Goal: Contribute content: Contribute content

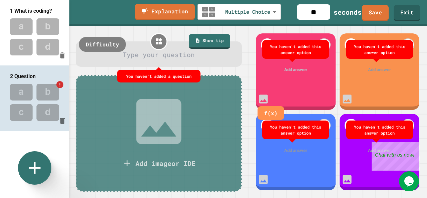
click at [197, 56] on div at bounding box center [159, 55] width 149 height 10
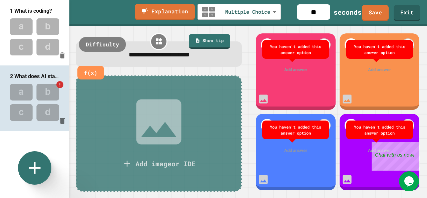
click at [285, 75] on div "Add answer" at bounding box center [296, 69] width 80 height 25
click at [292, 65] on div "Add answer" at bounding box center [296, 69] width 80 height 25
click at [275, 49] on div "You haven't added this answer option" at bounding box center [296, 49] width 60 height 12
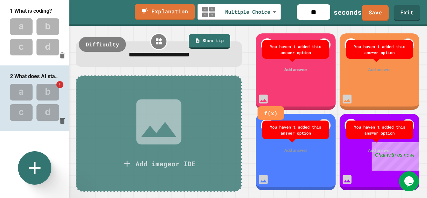
click at [295, 71] on div at bounding box center [296, 69] width 62 height 7
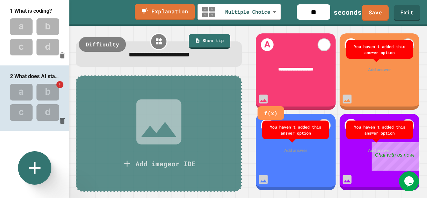
click at [368, 71] on div at bounding box center [380, 69] width 62 height 7
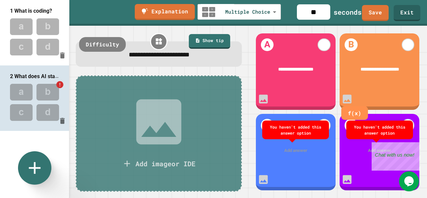
click at [297, 153] on div at bounding box center [296, 150] width 62 height 7
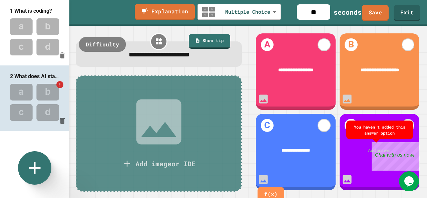
click at [370, 152] on div at bounding box center [380, 150] width 62 height 7
click at [416, 145] on div "Close" at bounding box center [415, 146] width 8 height 8
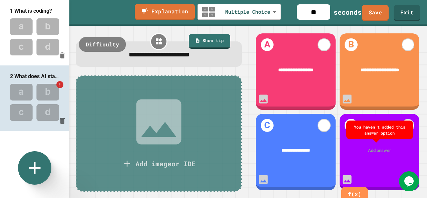
click at [378, 147] on div at bounding box center [380, 150] width 62 height 7
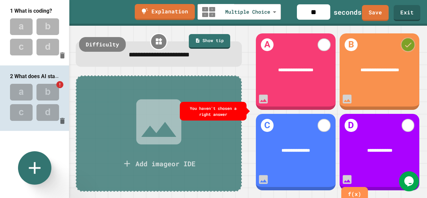
click at [404, 44] on icon at bounding box center [408, 44] width 9 height 9
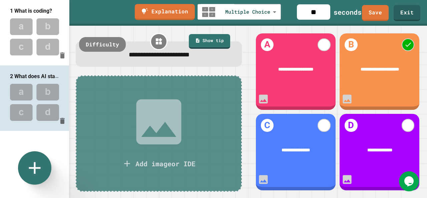
scroll to position [95, 0]
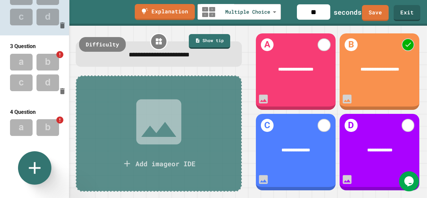
click at [39, 68] on img at bounding box center [34, 72] width 69 height 44
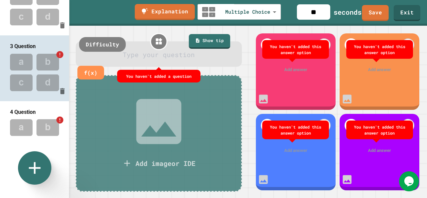
click at [180, 58] on div at bounding box center [159, 55] width 149 height 10
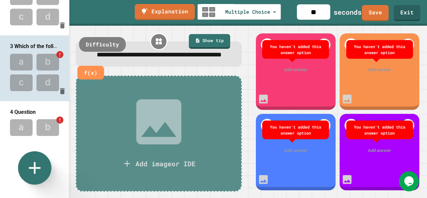
click at [289, 66] on div at bounding box center [296, 69] width 62 height 7
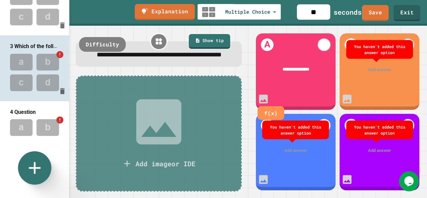
click at [371, 70] on div at bounding box center [380, 69] width 62 height 7
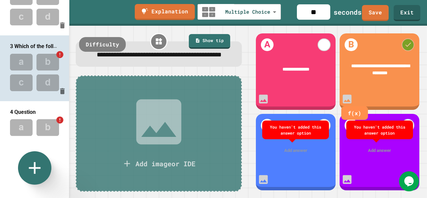
click at [404, 49] on div at bounding box center [408, 44] width 13 height 13
click at [294, 155] on div "Add answer" at bounding box center [296, 150] width 80 height 25
click at [291, 159] on div "Add answer" at bounding box center [296, 150] width 80 height 25
click at [290, 148] on div at bounding box center [296, 150] width 62 height 7
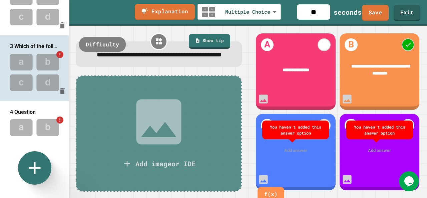
click at [291, 136] on div "You haven't added this answer option" at bounding box center [295, 129] width 67 height 19
click at [294, 148] on div at bounding box center [296, 150] width 62 height 7
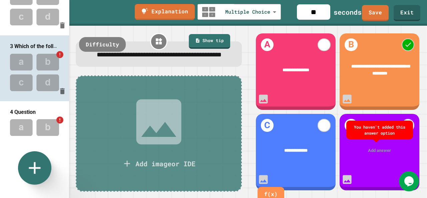
click at [374, 139] on div "You haven't added this answer option" at bounding box center [379, 129] width 67 height 19
drag, startPoint x: 375, startPoint y: 147, endPoint x: 240, endPoint y: 95, distance: 145.1
click at [240, 95] on div "**********" at bounding box center [158, 112] width 179 height 172
click at [383, 146] on div "Add answer" at bounding box center [380, 150] width 80 height 25
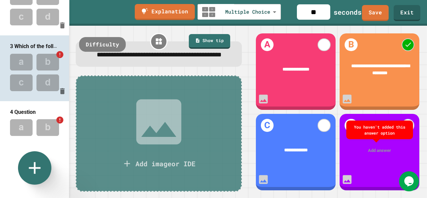
click at [385, 154] on div at bounding box center [380, 150] width 62 height 7
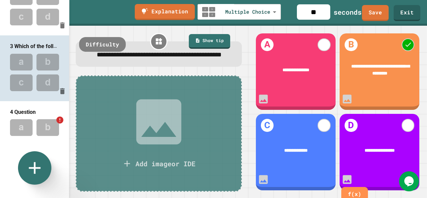
scroll to position [166, 0]
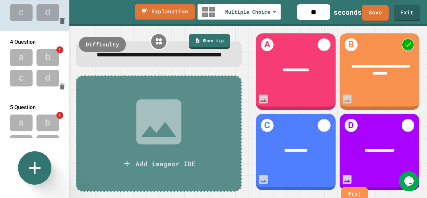
click at [23, 72] on img at bounding box center [34, 68] width 69 height 44
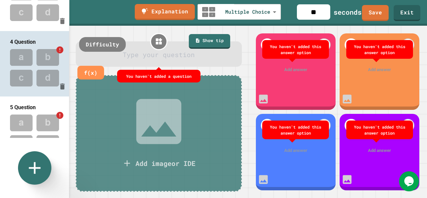
click at [151, 56] on div at bounding box center [159, 55] width 149 height 10
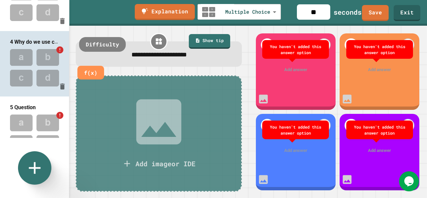
click at [289, 60] on div "Add answer" at bounding box center [296, 69] width 80 height 25
click at [295, 72] on div at bounding box center [296, 69] width 62 height 7
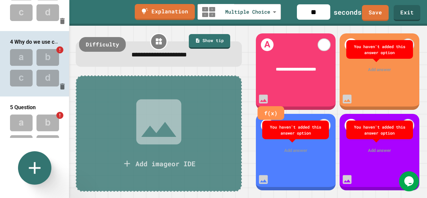
click at [378, 69] on div at bounding box center [380, 69] width 62 height 7
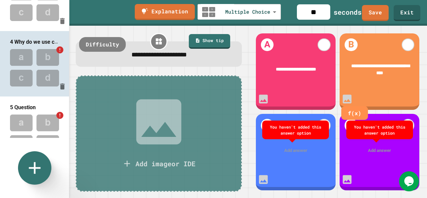
click at [299, 149] on div at bounding box center [296, 150] width 62 height 7
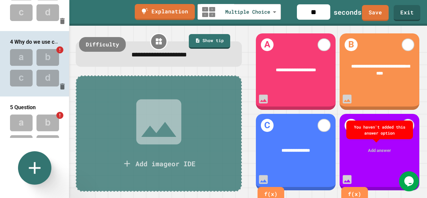
click at [378, 150] on div at bounding box center [380, 150] width 62 height 7
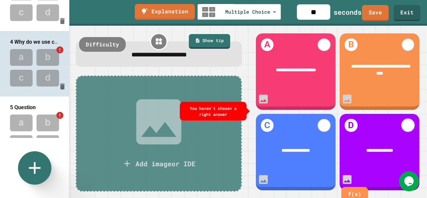
click at [410, 127] on div "**********" at bounding box center [380, 152] width 80 height 76
click at [409, 130] on div at bounding box center [407, 125] width 15 height 15
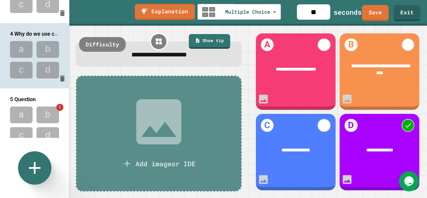
scroll to position [173, 0]
click at [37, 108] on img at bounding box center [34, 125] width 69 height 44
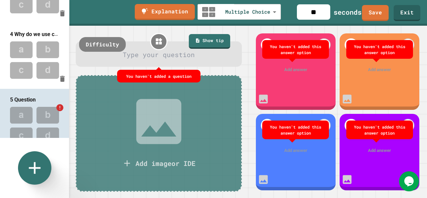
click at [175, 51] on div at bounding box center [159, 55] width 149 height 10
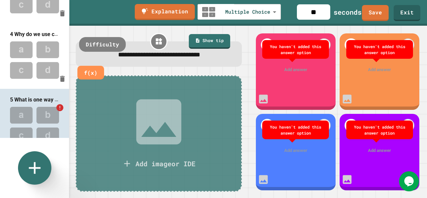
click at [292, 59] on div "You haven't added this answer option" at bounding box center [295, 49] width 67 height 19
drag, startPoint x: 294, startPoint y: 66, endPoint x: 292, endPoint y: 61, distance: 4.8
click at [292, 59] on div "You haven't added this answer option" at bounding box center [295, 49] width 67 height 19
click at [294, 66] on div "Add answer" at bounding box center [296, 69] width 80 height 25
click at [295, 71] on div at bounding box center [296, 69] width 62 height 7
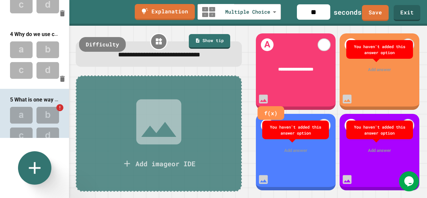
click at [381, 81] on div "Add answer" at bounding box center [380, 69] width 80 height 25
click at [383, 139] on div "Add answer" at bounding box center [380, 150] width 80 height 25
click at [383, 147] on div at bounding box center [380, 150] width 62 height 7
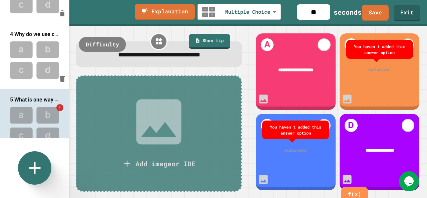
click at [375, 66] on div at bounding box center [380, 69] width 62 height 7
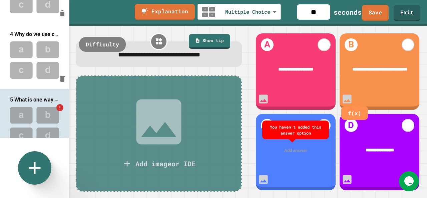
click at [300, 149] on div at bounding box center [296, 150] width 62 height 7
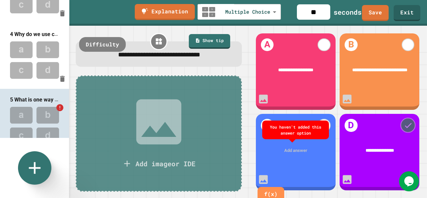
click at [404, 126] on icon at bounding box center [407, 125] width 9 height 9
click at [305, 147] on div "Add answer" at bounding box center [296, 150] width 80 height 25
drag, startPoint x: 301, startPoint y: 147, endPoint x: 305, endPoint y: 147, distance: 4.0
click at [305, 147] on div "Add answer" at bounding box center [296, 150] width 80 height 25
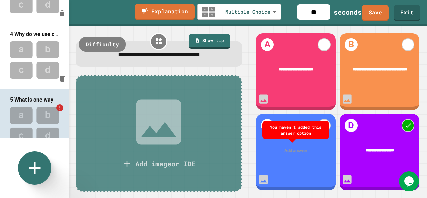
click at [305, 147] on div "Add answer" at bounding box center [296, 150] width 80 height 25
click at [295, 151] on div at bounding box center [296, 150] width 62 height 7
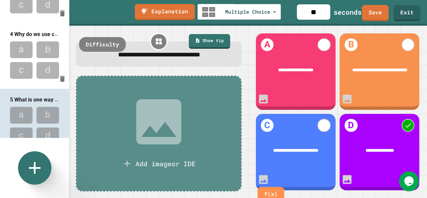
click at [233, 137] on div "Add image or IDE" at bounding box center [159, 133] width 166 height 116
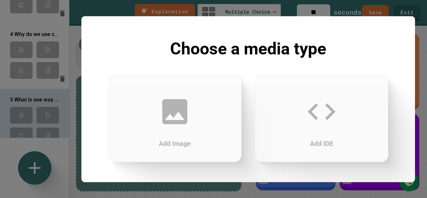
click at [308, 0] on div at bounding box center [213, 99] width 427 height 198
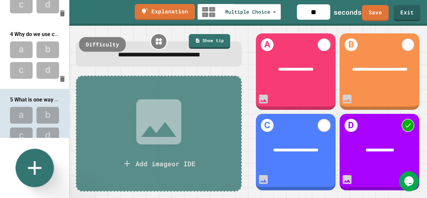
click at [43, 164] on icon at bounding box center [34, 168] width 23 height 23
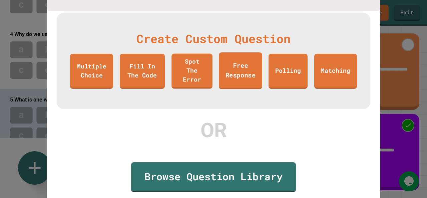
click at [244, 70] on link "Free Response" at bounding box center [240, 70] width 43 height 37
type input "**********"
type textarea "*"
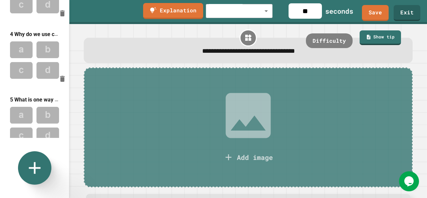
scroll to position [202, 0]
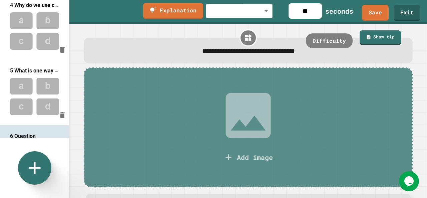
click at [318, 14] on input "**" at bounding box center [305, 10] width 33 height 15
type input "*"
type textarea "*"
type input "*"
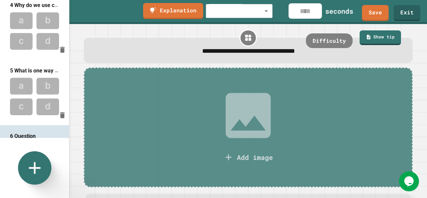
type textarea "*"
type input "**"
type textarea "*"
type input "***"
type textarea "*"
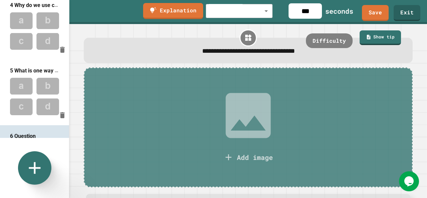
type input "***"
click at [261, 14] on body "**********" at bounding box center [213, 99] width 427 height 198
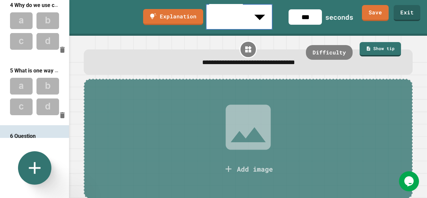
click at [308, 198] on div at bounding box center [213, 199] width 427 height 0
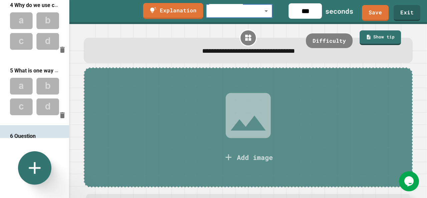
click at [290, 51] on span "**********" at bounding box center [248, 51] width 93 height 6
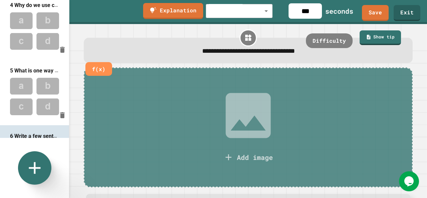
drag, startPoint x: 290, startPoint y: 51, endPoint x: 268, endPoint y: 53, distance: 22.1
click at [268, 53] on span "**********" at bounding box center [248, 51] width 93 height 6
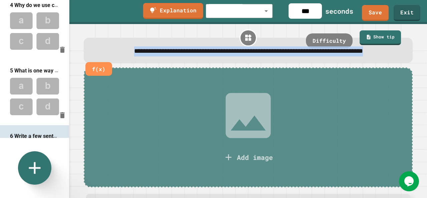
drag, startPoint x: 287, startPoint y: 63, endPoint x: 123, endPoint y: 51, distance: 164.3
click at [123, 51] on div "**********" at bounding box center [248, 51] width 312 height 10
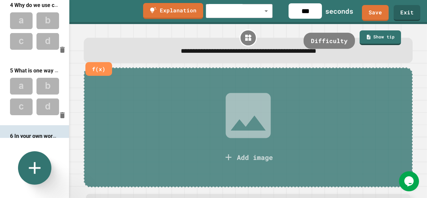
click at [336, 42] on div "Difficulty" at bounding box center [329, 41] width 51 height 16
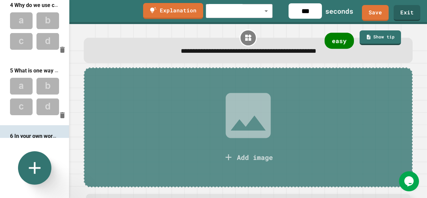
click at [335, 37] on div "easy" at bounding box center [339, 41] width 29 height 16
click at [335, 37] on div "medium" at bounding box center [336, 41] width 37 height 16
click at [335, 37] on div "hard" at bounding box center [339, 41] width 29 height 16
click at [374, 35] on link "Show tip" at bounding box center [380, 36] width 41 height 15
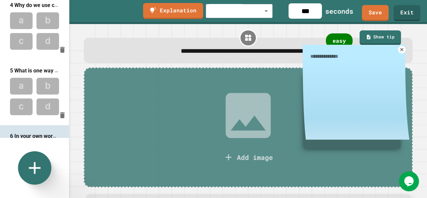
click at [399, 51] on icon at bounding box center [401, 49] width 5 height 5
type textarea "*"
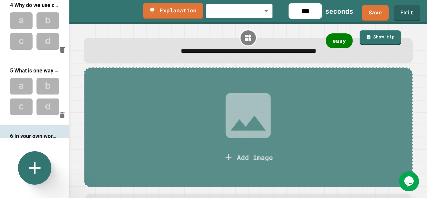
scroll to position [237, 0]
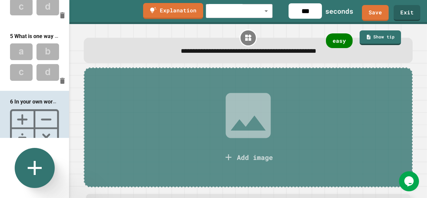
click at [37, 166] on icon at bounding box center [35, 168] width 24 height 24
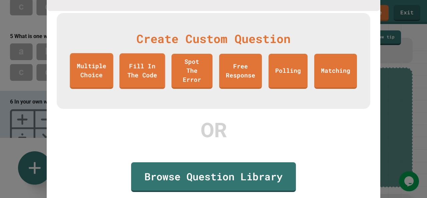
click at [97, 77] on link "Multiple Choice" at bounding box center [91, 71] width 43 height 36
type input "**********"
type input "**"
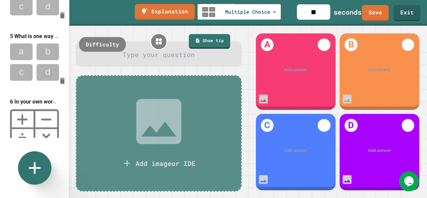
scroll to position [299, 0]
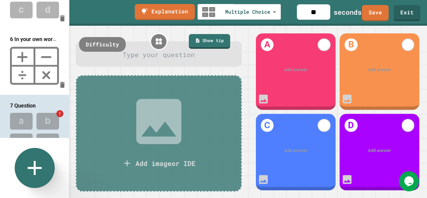
click at [42, 168] on icon at bounding box center [35, 168] width 24 height 24
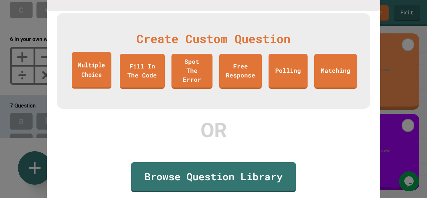
click at [94, 82] on link "Multiple Choice" at bounding box center [92, 70] width 40 height 37
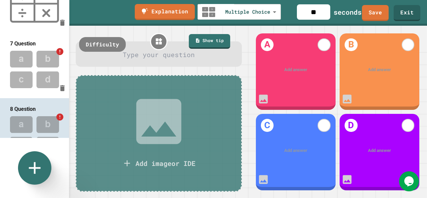
click at [43, 162] on icon at bounding box center [35, 168] width 20 height 20
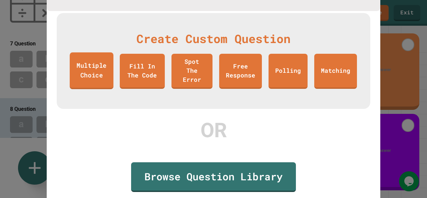
click at [101, 58] on link "Multiple Choice" at bounding box center [92, 70] width 44 height 37
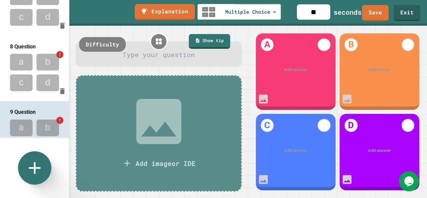
click at [49, 155] on div at bounding box center [34, 167] width 33 height 33
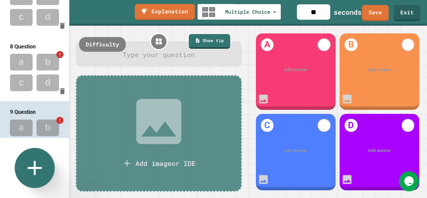
click at [39, 161] on icon at bounding box center [35, 168] width 24 height 24
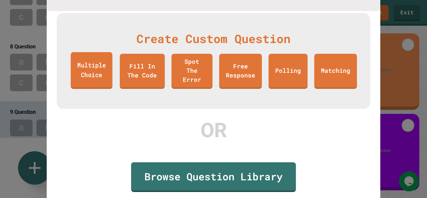
click at [95, 77] on link "Multiple Choice" at bounding box center [92, 70] width 42 height 37
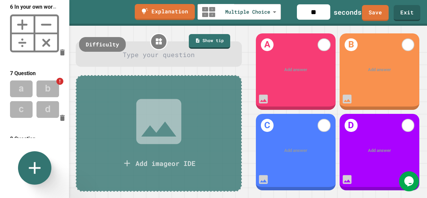
scroll to position [319, 0]
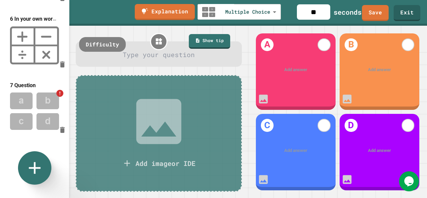
click at [56, 89] on img at bounding box center [34, 111] width 69 height 44
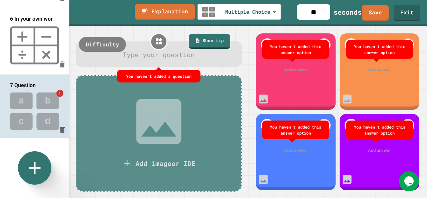
click at [178, 58] on div at bounding box center [159, 55] width 149 height 10
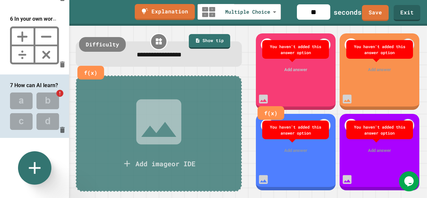
click at [295, 72] on div at bounding box center [296, 69] width 62 height 7
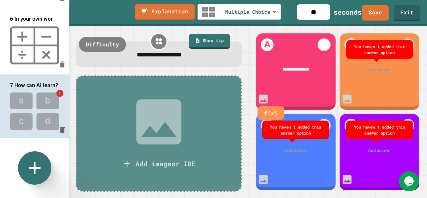
click at [374, 70] on div at bounding box center [380, 69] width 62 height 7
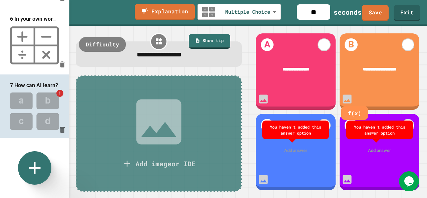
click at [298, 147] on div "Add answer" at bounding box center [296, 150] width 80 height 25
click at [298, 147] on div at bounding box center [296, 150] width 62 height 7
click at [296, 149] on div at bounding box center [296, 150] width 62 height 7
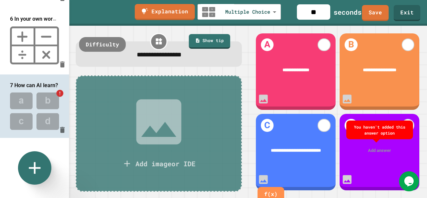
click at [376, 150] on div at bounding box center [380, 150] width 62 height 7
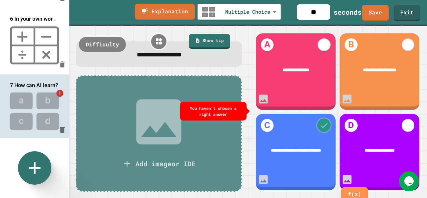
click at [317, 124] on div at bounding box center [324, 125] width 15 height 15
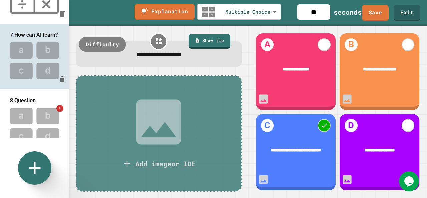
scroll to position [370, 0]
click at [29, 104] on img at bounding box center [34, 126] width 69 height 44
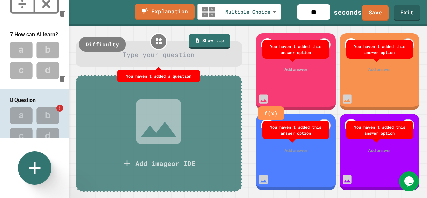
click at [297, 71] on div at bounding box center [296, 69] width 62 height 7
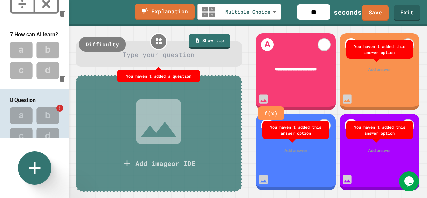
click at [208, 62] on div "You haven't added a question Type your question" at bounding box center [159, 53] width 166 height 25
drag, startPoint x: 200, startPoint y: 58, endPoint x: 208, endPoint y: 62, distance: 9.6
click at [208, 62] on div "You haven't added a question Type your question" at bounding box center [159, 53] width 166 height 25
click at [195, 59] on div at bounding box center [159, 55] width 149 height 10
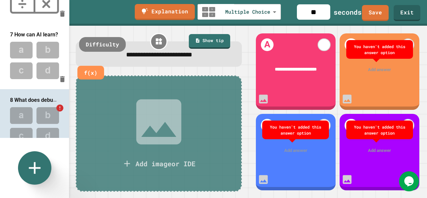
click at [317, 68] on span "**********" at bounding box center [296, 69] width 42 height 4
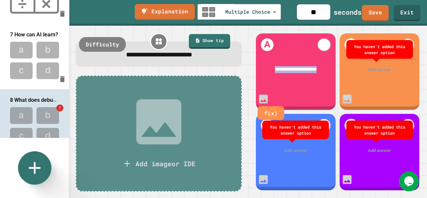
drag, startPoint x: 325, startPoint y: 70, endPoint x: 266, endPoint y: 69, distance: 58.4
click at [266, 69] on div "**********" at bounding box center [296, 69] width 62 height 7
click at [362, 73] on div at bounding box center [380, 69] width 62 height 7
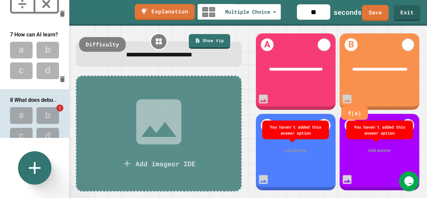
click at [292, 152] on div at bounding box center [296, 150] width 62 height 7
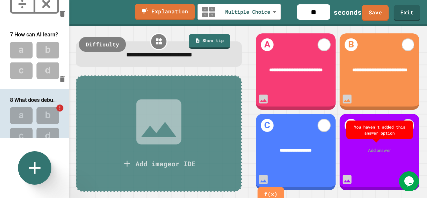
click at [379, 147] on div "Add answer" at bounding box center [380, 150] width 80 height 24
click at [376, 152] on div at bounding box center [380, 150] width 62 height 7
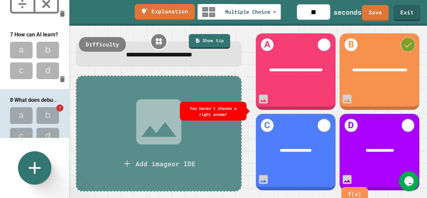
click at [403, 43] on icon at bounding box center [407, 44] width 9 height 9
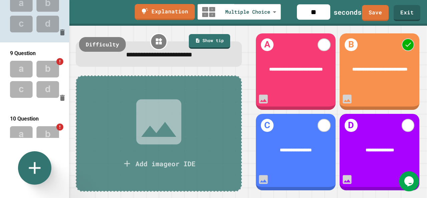
scroll to position [480, 0]
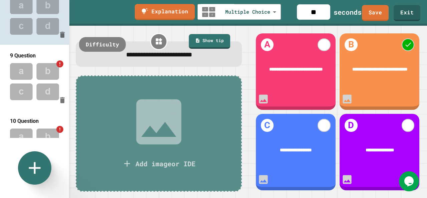
drag, startPoint x: 29, startPoint y: 71, endPoint x: 72, endPoint y: 54, distance: 46.1
click at [72, 54] on div "**********" at bounding box center [158, 112] width 179 height 172
click at [29, 60] on img at bounding box center [34, 82] width 69 height 44
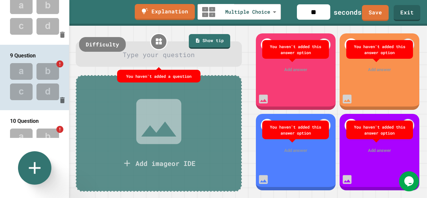
click at [157, 58] on div at bounding box center [159, 55] width 149 height 10
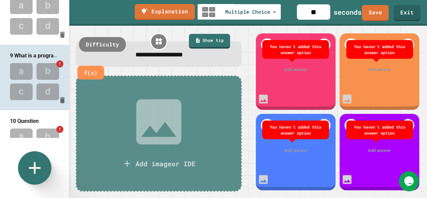
click at [291, 59] on div "You haven't added this answer option" at bounding box center [295, 49] width 67 height 19
drag, startPoint x: 291, startPoint y: 63, endPoint x: 285, endPoint y: 70, distance: 9.7
click at [285, 70] on div at bounding box center [296, 69] width 62 height 7
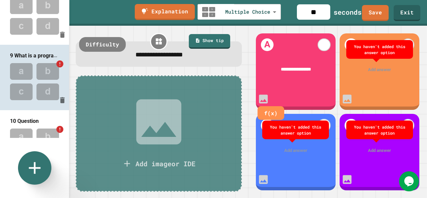
click at [374, 67] on div at bounding box center [380, 69] width 62 height 7
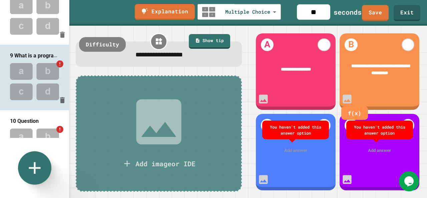
click at [303, 149] on div at bounding box center [296, 150] width 62 height 7
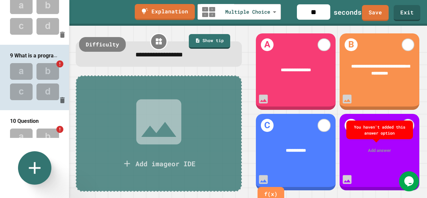
click at [366, 152] on div at bounding box center [380, 150] width 62 height 7
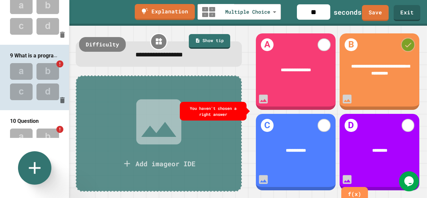
click at [404, 46] on icon at bounding box center [408, 44] width 9 height 9
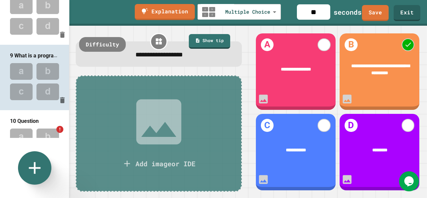
click at [25, 126] on img at bounding box center [34, 147] width 69 height 44
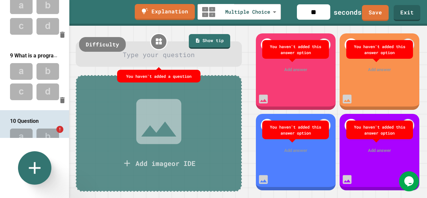
click at [160, 53] on div at bounding box center [159, 55] width 149 height 10
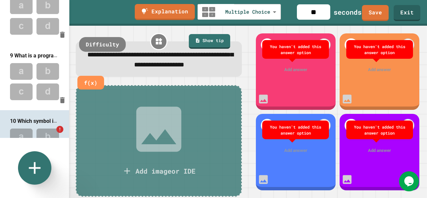
click at [284, 70] on div at bounding box center [296, 69] width 62 height 7
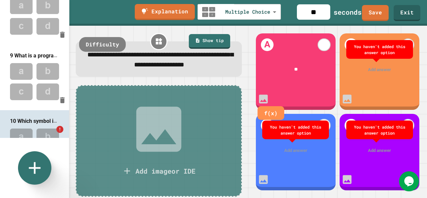
click at [375, 68] on div at bounding box center [380, 69] width 62 height 7
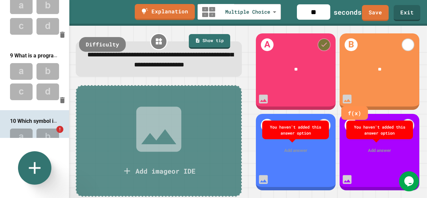
click at [322, 42] on icon at bounding box center [324, 45] width 8 height 8
click at [295, 154] on div "Add answer" at bounding box center [296, 150] width 80 height 25
drag, startPoint x: 295, startPoint y: 154, endPoint x: 278, endPoint y: 150, distance: 17.6
click at [278, 150] on div at bounding box center [296, 150] width 62 height 7
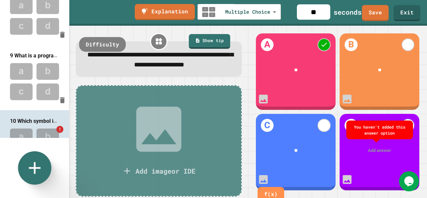
click at [367, 150] on div at bounding box center [380, 150] width 62 height 7
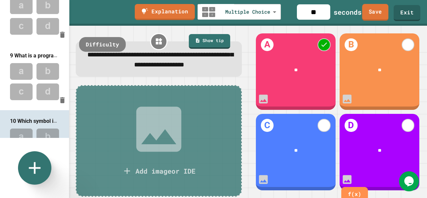
drag, startPoint x: 377, startPoint y: 11, endPoint x: 234, endPoint y: 46, distance: 147.1
click at [234, 46] on div "**********" at bounding box center [159, 58] width 166 height 35
click at [377, 10] on link "Save" at bounding box center [375, 12] width 25 height 17
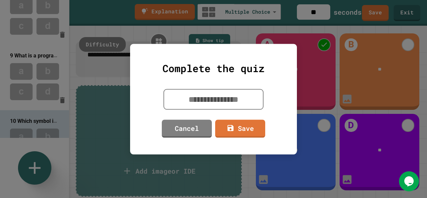
click at [228, 100] on textarea at bounding box center [214, 99] width 100 height 21
type textarea "*"
type textarea "**"
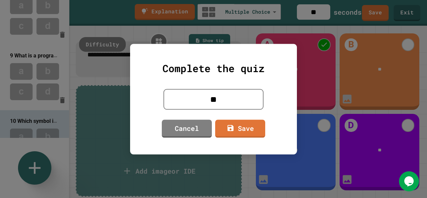
type textarea "*"
type textarea "***"
type textarea "*"
type textarea "****"
type textarea "*"
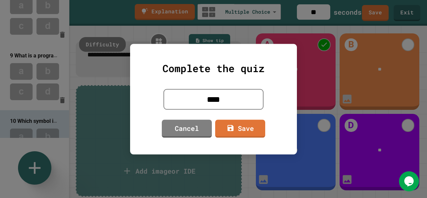
type textarea "****"
type textarea "*"
type textarea "******"
type textarea "*"
type textarea "******"
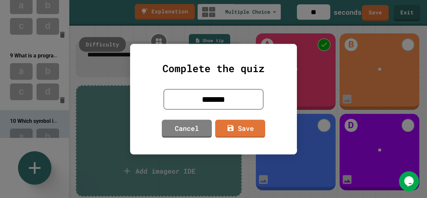
type textarea "*"
type textarea "********"
type textarea "*"
type textarea "**********"
type textarea "*"
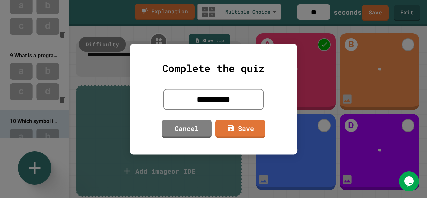
type textarea "**********"
type textarea "*"
type textarea "**********"
type textarea "*"
type textarea "**********"
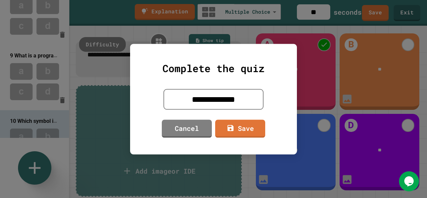
type textarea "*"
type textarea "**********"
type textarea "*"
type textarea "**********"
type textarea "*"
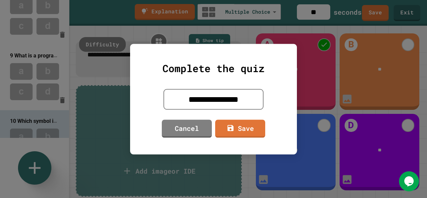
type textarea "**********"
type textarea "*"
type textarea "**********"
type textarea "*"
type textarea "**********"
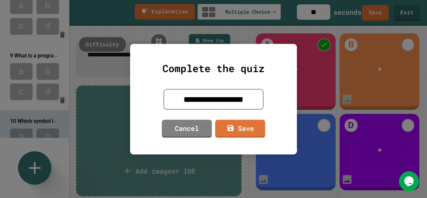
type textarea "*"
type textarea "**********"
type textarea "*"
type textarea "**********"
type textarea "*"
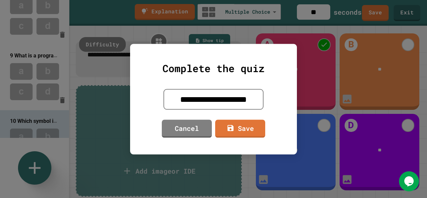
type textarea "**********"
type textarea "*"
type textarea "**********"
type textarea "*"
type textarea "**********"
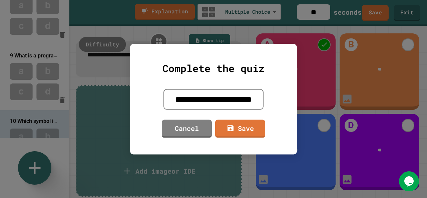
type textarea "*"
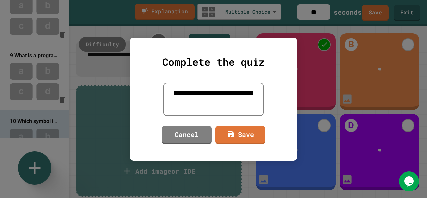
type textarea "**********"
click at [235, 140] on link "Save" at bounding box center [240, 133] width 46 height 19
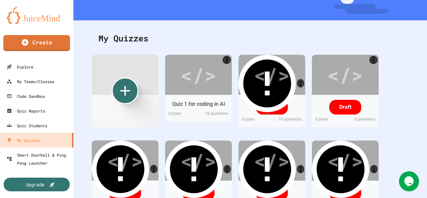
scroll to position [65, 0]
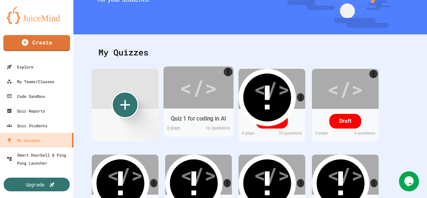
drag, startPoint x: 215, startPoint y: 125, endPoint x: 199, endPoint y: 115, distance: 19.6
click at [199, 115] on div "Quiz 1 for coding in AI" at bounding box center [199, 118] width 56 height 8
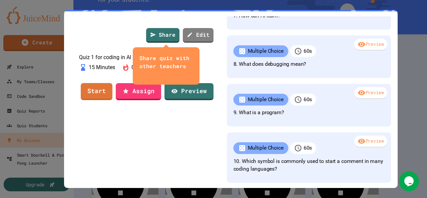
scroll to position [0, 0]
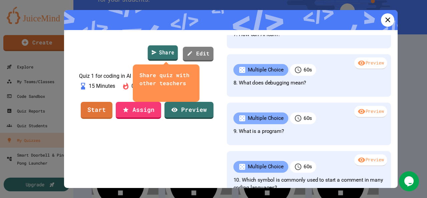
click at [173, 50] on link "Share" at bounding box center [163, 52] width 30 height 15
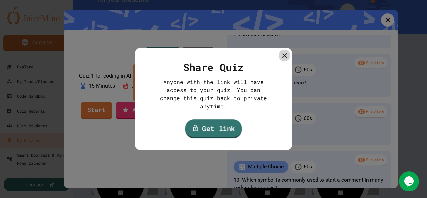
click at [218, 122] on link "Get link" at bounding box center [214, 128] width 56 height 19
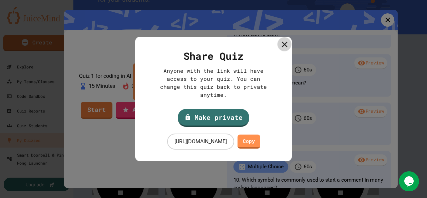
click at [283, 45] on icon at bounding box center [285, 44] width 10 height 10
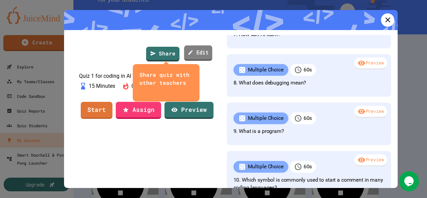
click at [209, 54] on link "Edit" at bounding box center [198, 52] width 28 height 15
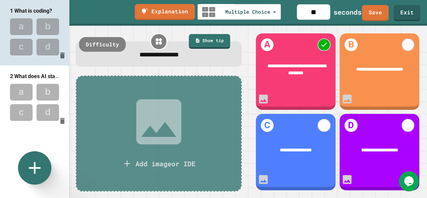
scroll to position [486, 0]
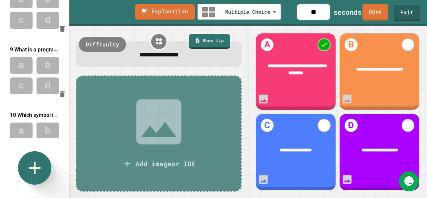
click at [378, 18] on link "Save" at bounding box center [375, 12] width 26 height 17
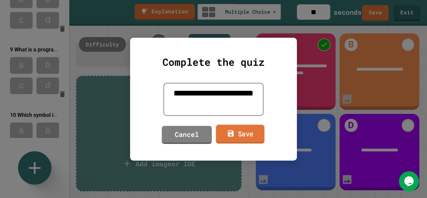
click at [248, 130] on link "Save" at bounding box center [240, 133] width 48 height 19
type textarea "*"
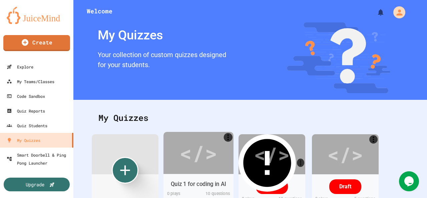
scroll to position [60, 0]
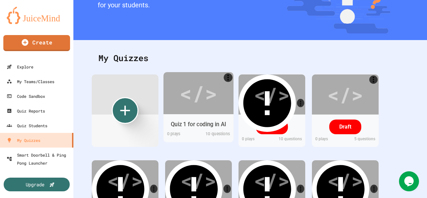
click at [191, 124] on div "Quiz 1 for coding in AI" at bounding box center [199, 124] width 56 height 8
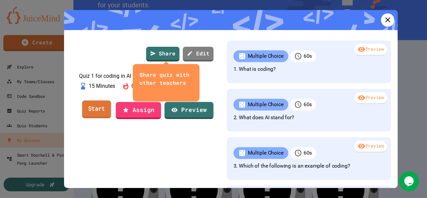
click at [101, 118] on link "Start" at bounding box center [96, 109] width 29 height 18
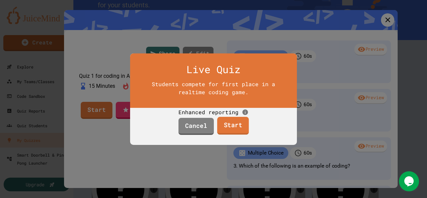
click at [232, 134] on link "Start" at bounding box center [233, 125] width 32 height 18
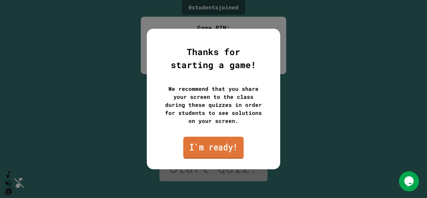
click at [211, 143] on link "I'm ready!" at bounding box center [213, 147] width 60 height 22
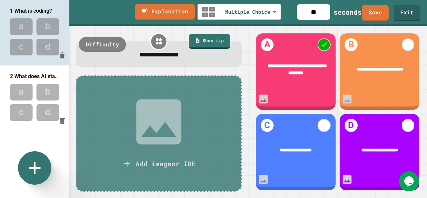
scroll to position [486, 0]
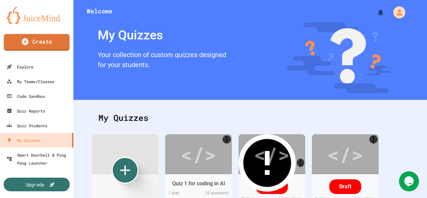
click at [33, 43] on link "Create" at bounding box center [37, 42] width 66 height 17
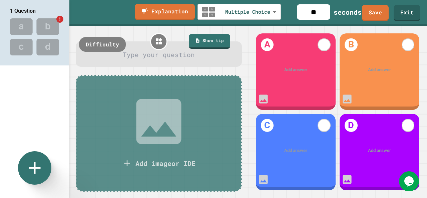
click at [196, 57] on div at bounding box center [159, 55] width 149 height 10
